Goal: Check status: Check status

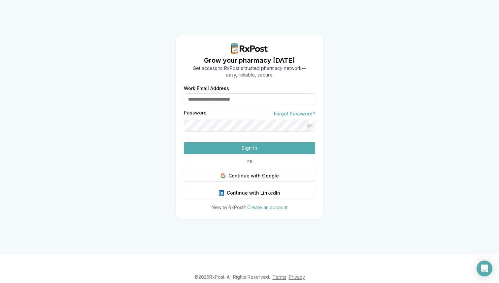
type input "**********"
click at [234, 154] on button "Sign In" at bounding box center [249, 148] width 131 height 12
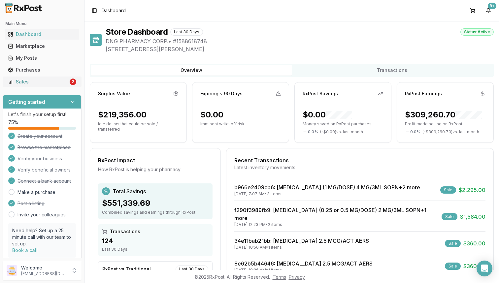
click at [72, 77] on link "Sales 2" at bounding box center [42, 82] width 74 height 12
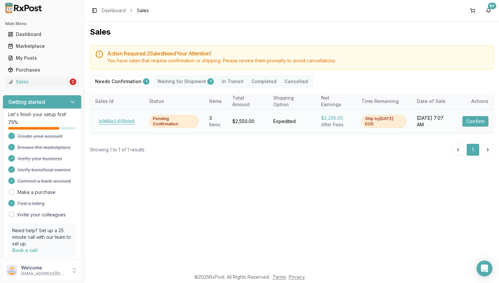
click at [108, 119] on button "b966e2409cb6" at bounding box center [117, 121] width 44 height 11
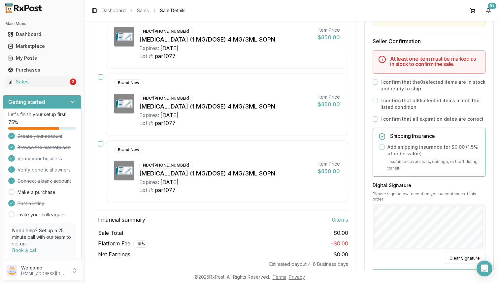
scroll to position [122, 0]
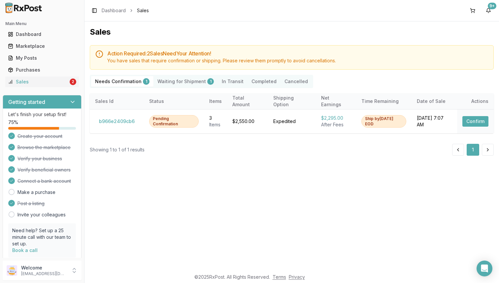
click at [178, 82] on Shipment "Waiting for Shipment 1" at bounding box center [185, 81] width 64 height 11
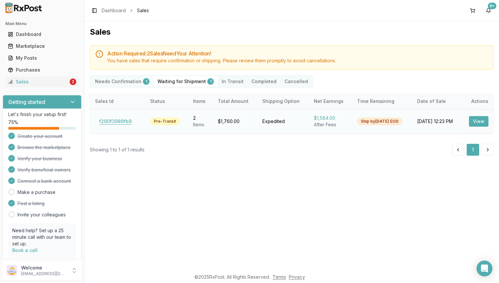
click at [114, 124] on button "f290f3989fb9" at bounding box center [115, 121] width 41 height 11
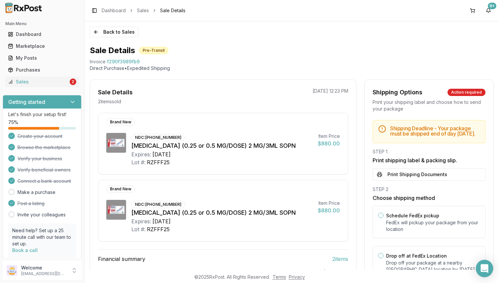
click at [482, 260] on div "Open Intercom Messenger" at bounding box center [484, 268] width 17 height 17
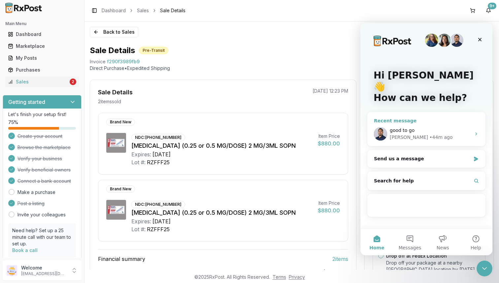
click at [429, 134] on div "• 44m ago" at bounding box center [440, 137] width 23 height 7
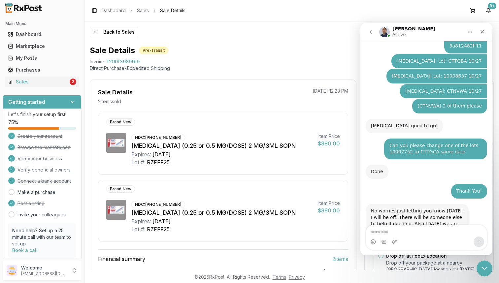
scroll to position [4314, 0]
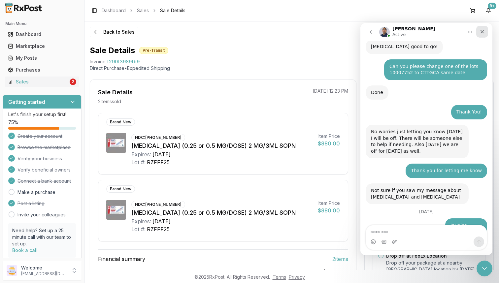
click at [484, 33] on icon "Close" at bounding box center [481, 31] width 5 height 5
